Goal: Information Seeking & Learning: Learn about a topic

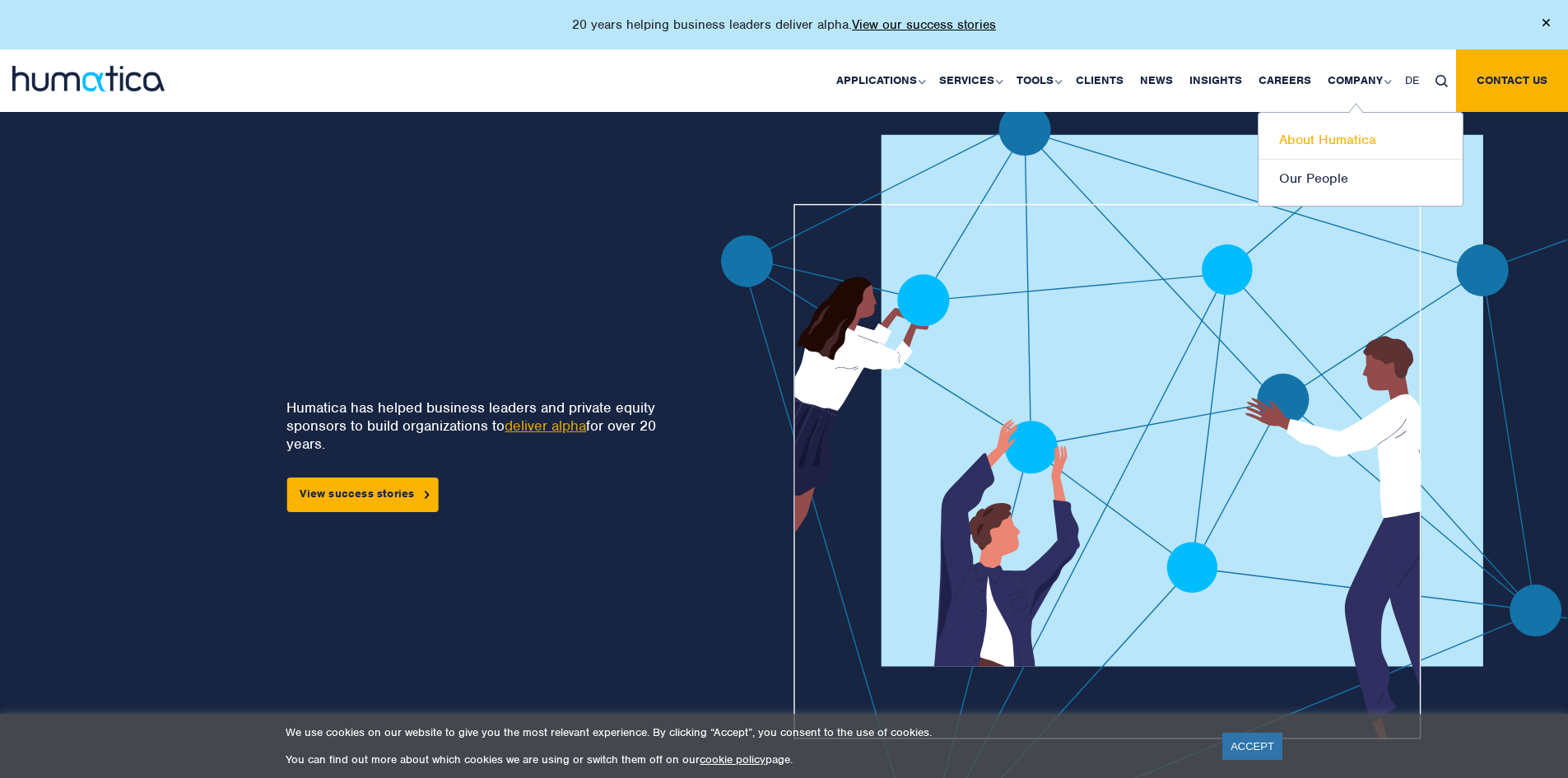
click at [1329, 141] on link "About Humatica" at bounding box center [1360, 140] width 204 height 39
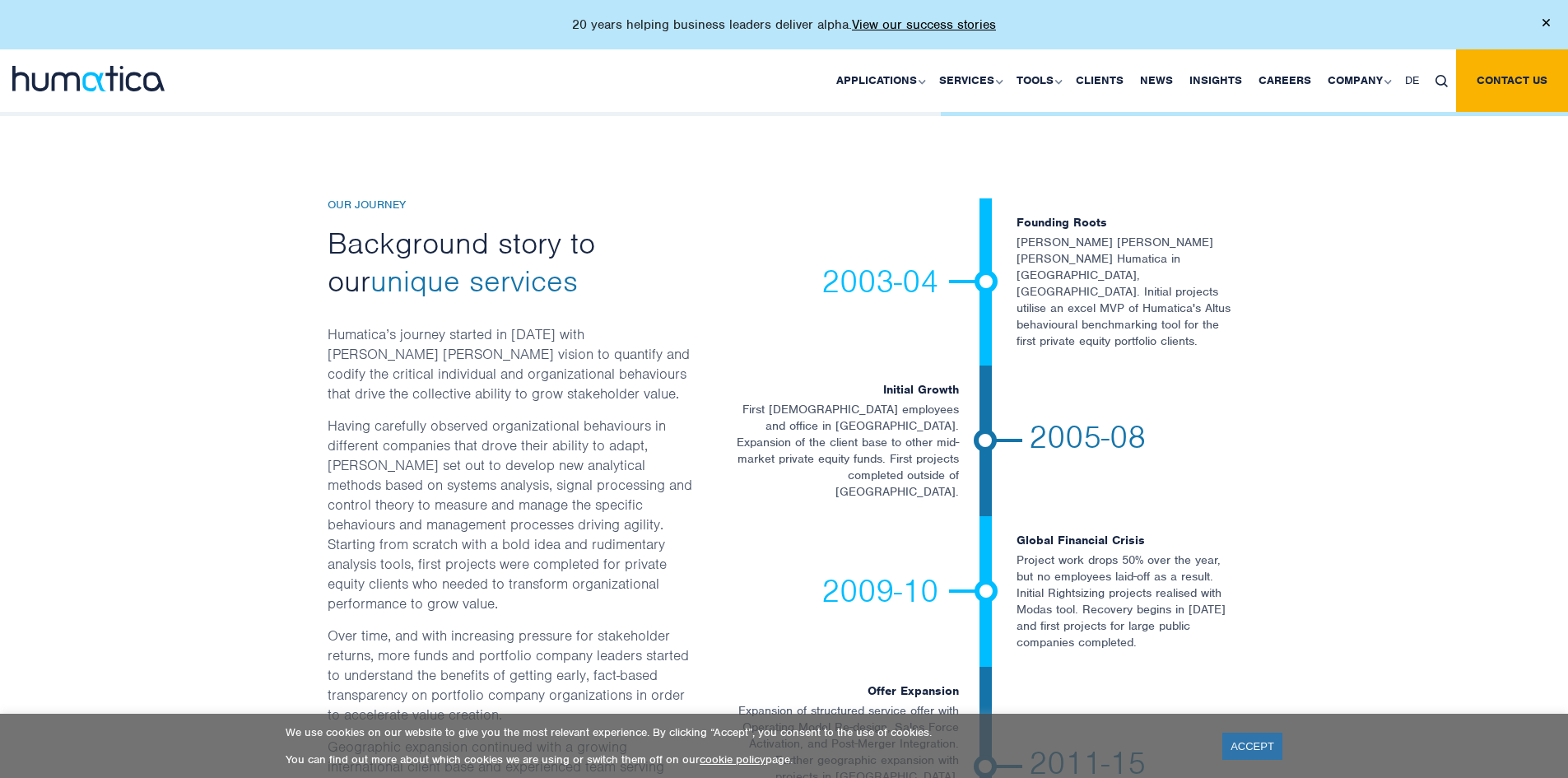
scroll to position [2634, 0]
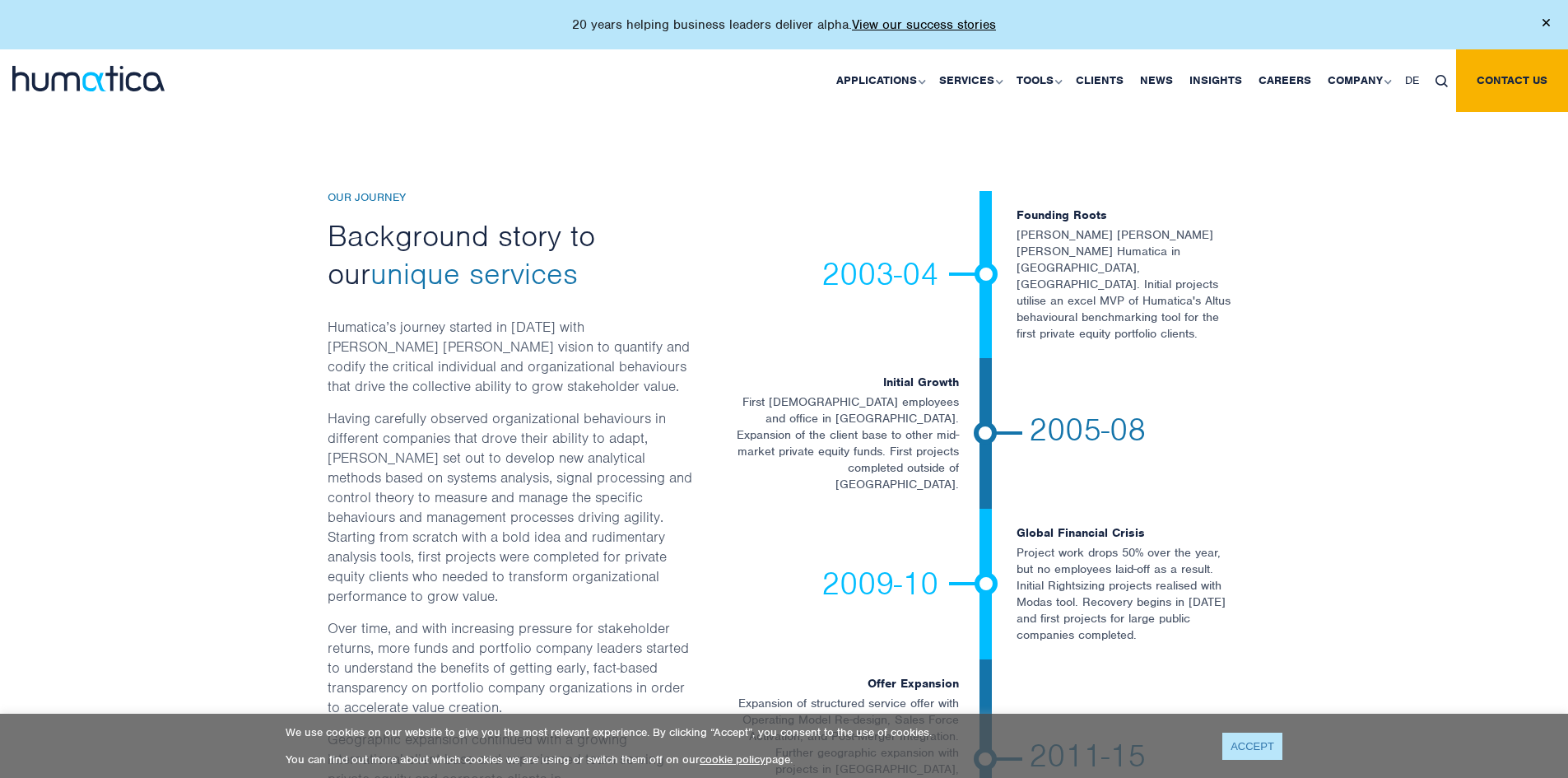
click at [1236, 743] on link "ACCEPT" at bounding box center [1252, 746] width 60 height 28
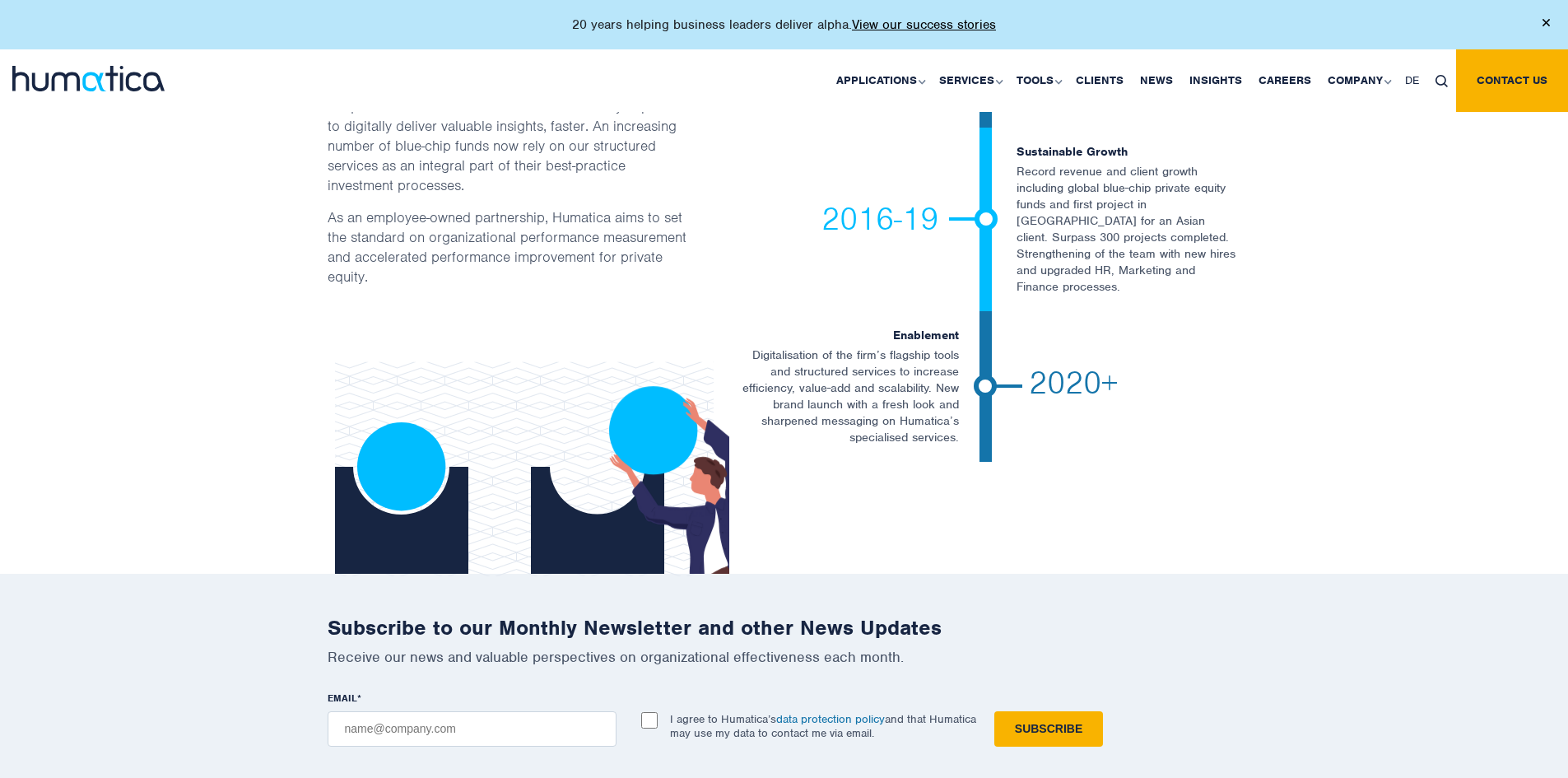
scroll to position [3456, 0]
